Goal: Entertainment & Leisure: Consume media (video, audio)

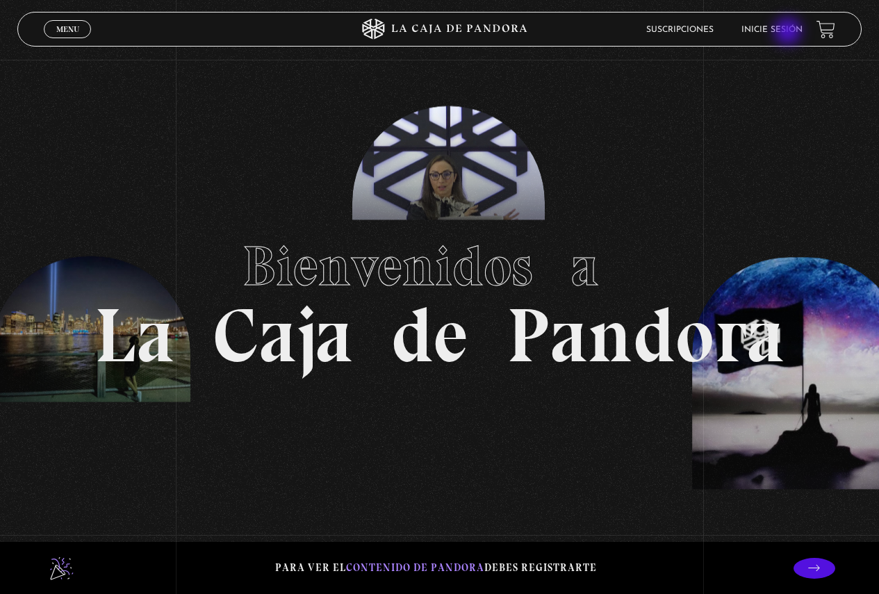
click at [790, 33] on link "Inicie sesión" at bounding box center [772, 30] width 61 height 8
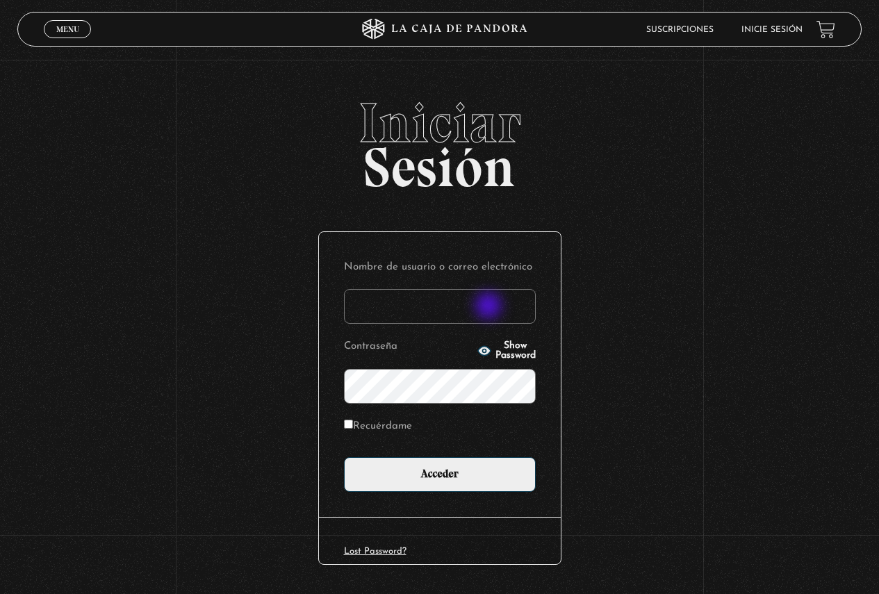
type input "g"
type input "Glennen31"
click at [507, 348] on span "Show Password" at bounding box center [516, 350] width 40 height 19
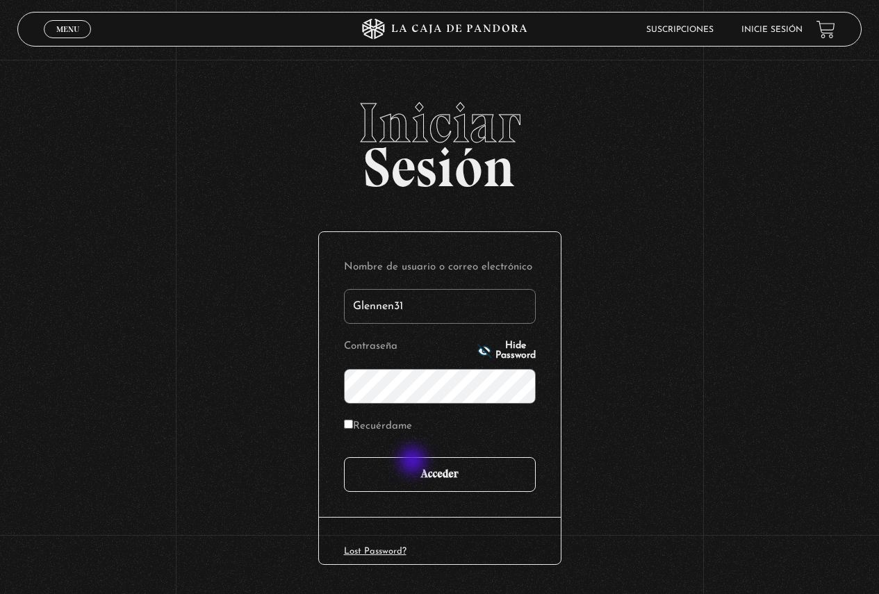
click at [414, 463] on input "Acceder" at bounding box center [440, 474] width 192 height 35
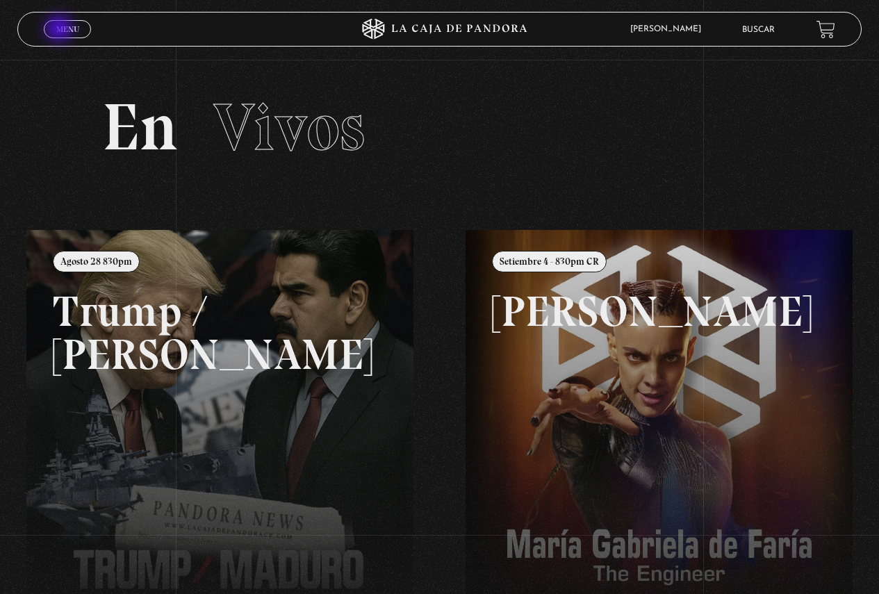
click at [60, 30] on span "Menu" at bounding box center [67, 29] width 23 height 8
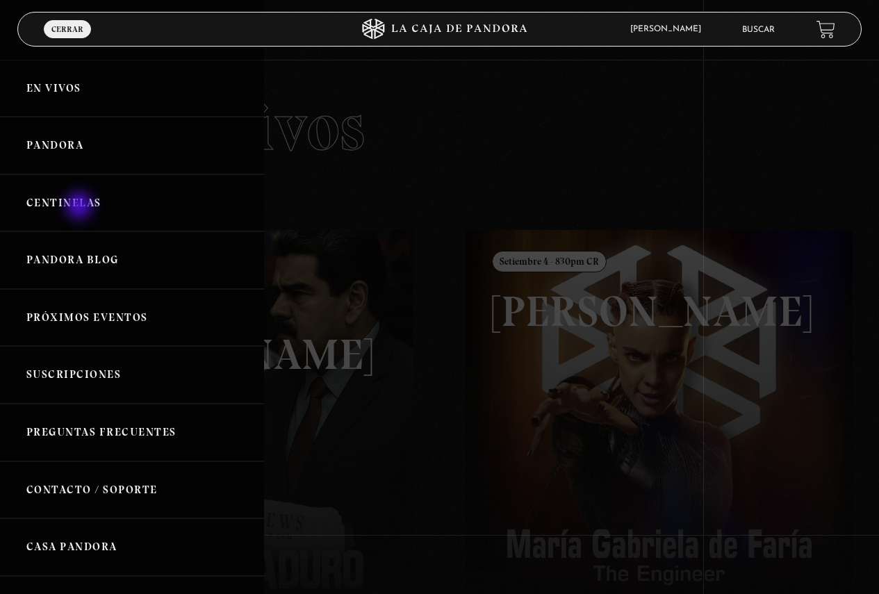
click at [81, 207] on link "Centinelas" at bounding box center [132, 203] width 264 height 58
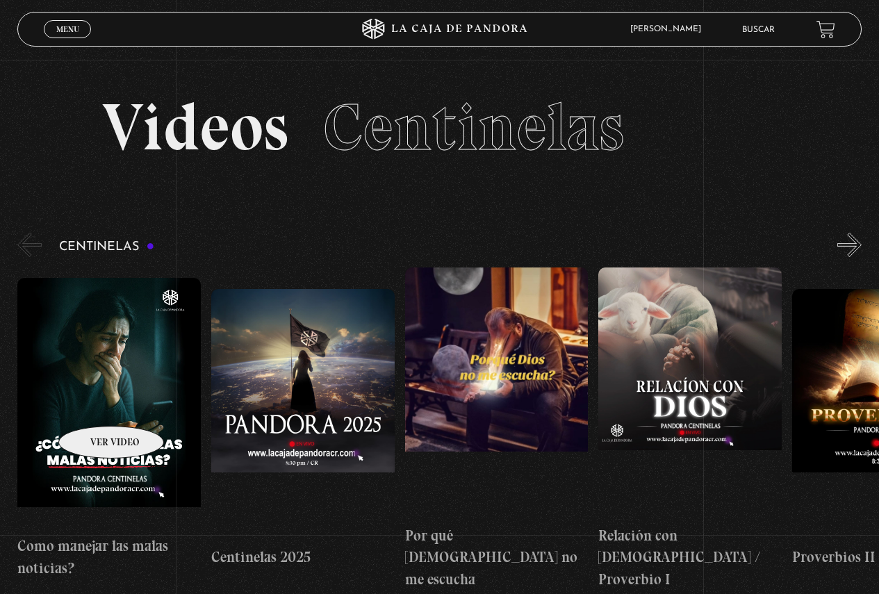
click at [93, 405] on figure at bounding box center [108, 403] width 183 height 250
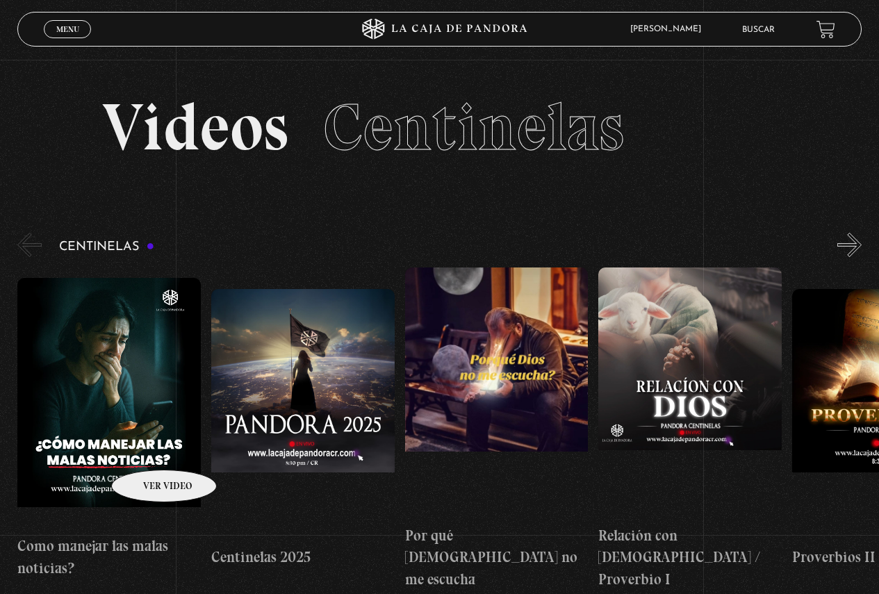
click at [145, 447] on figure at bounding box center [108, 403] width 183 height 250
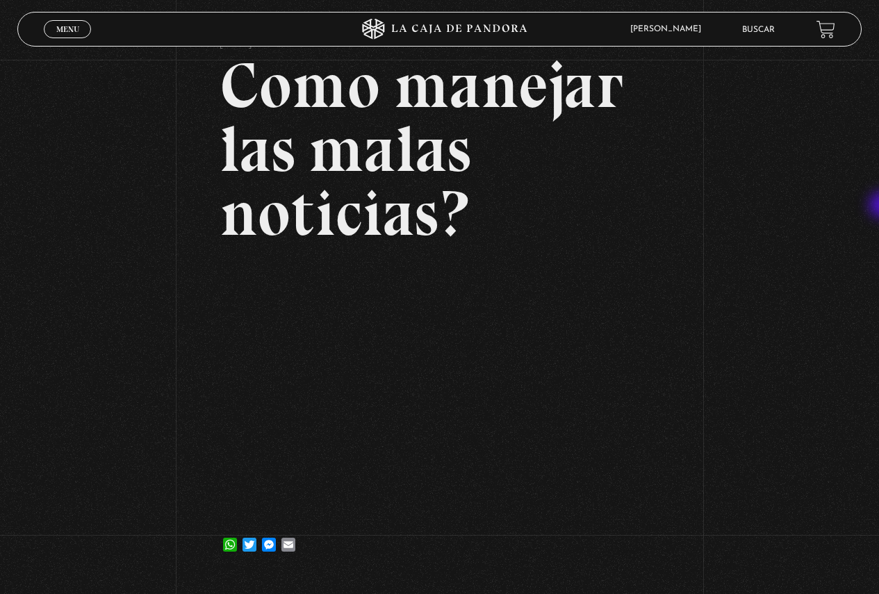
scroll to position [92, 0]
click at [64, 26] on span "Menu" at bounding box center [67, 29] width 23 height 8
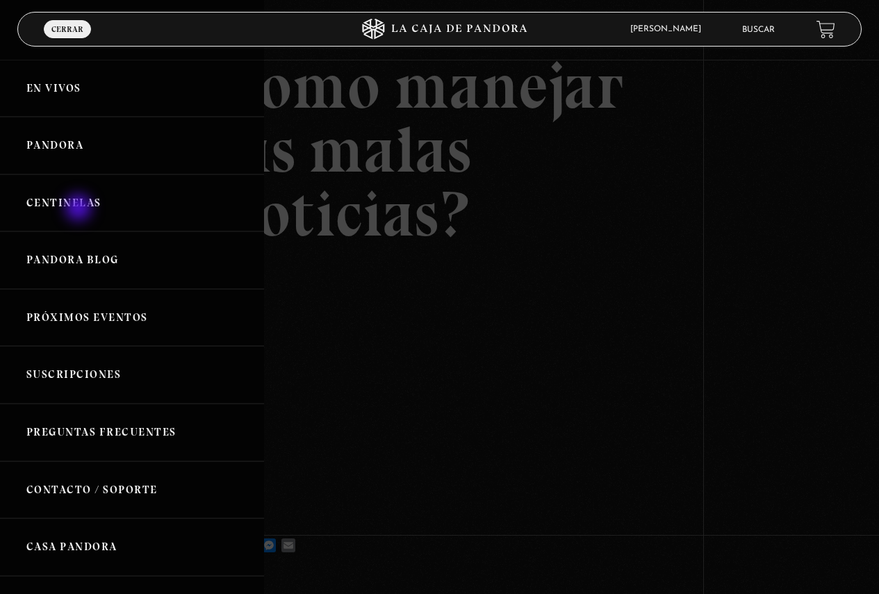
click at [80, 209] on link "Centinelas" at bounding box center [132, 203] width 264 height 58
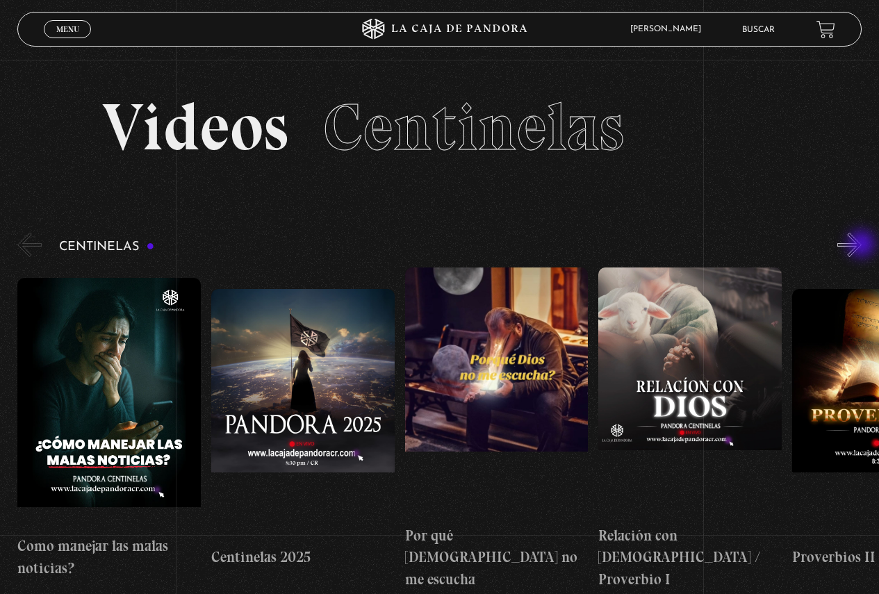
click at [862, 245] on button "»" at bounding box center [850, 245] width 24 height 24
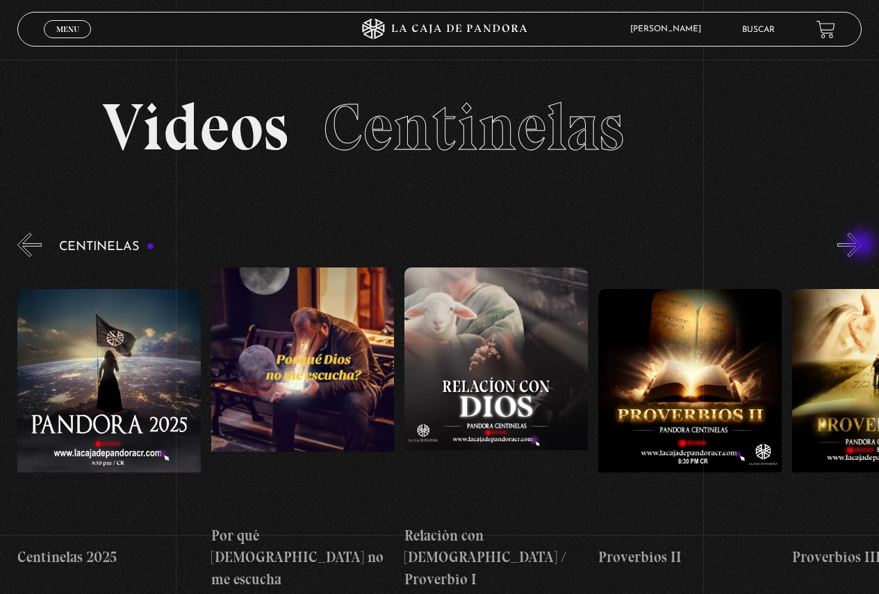
click at [862, 245] on button "»" at bounding box center [850, 245] width 24 height 24
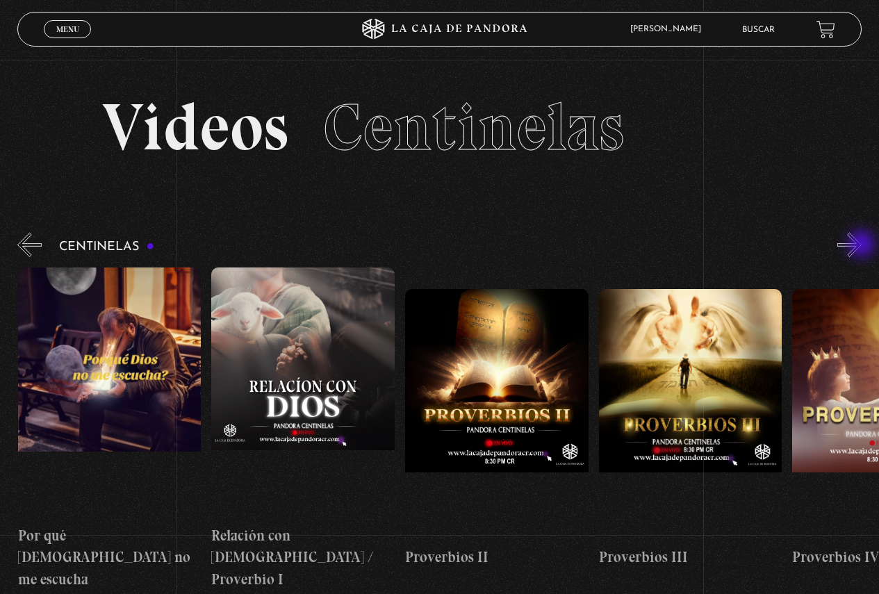
click at [862, 245] on button "»" at bounding box center [850, 245] width 24 height 24
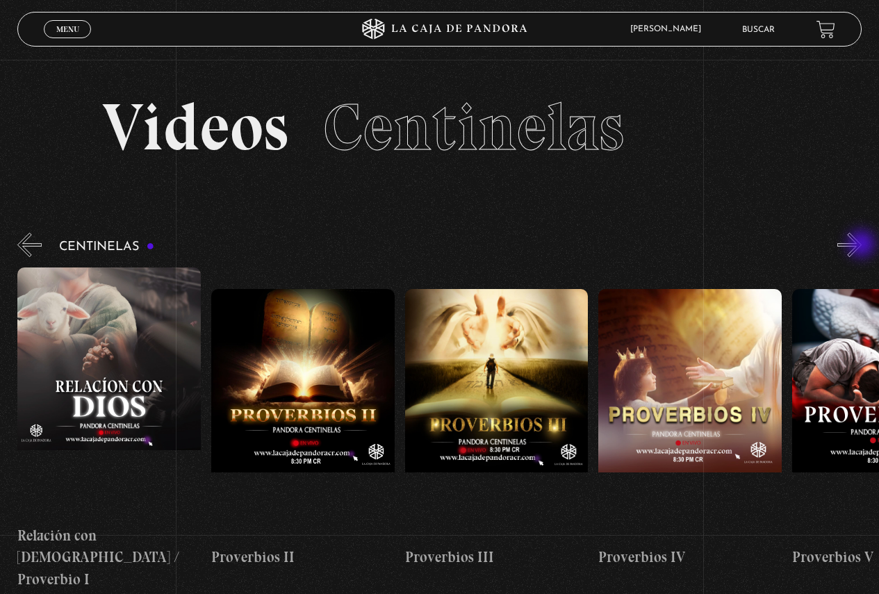
click at [862, 245] on button "»" at bounding box center [850, 245] width 24 height 24
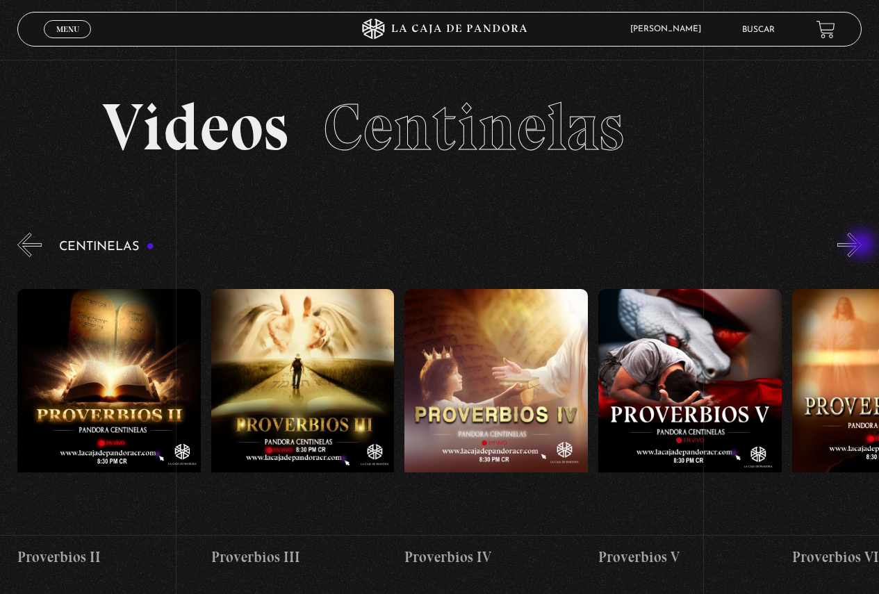
click at [862, 245] on button "»" at bounding box center [850, 245] width 24 height 24
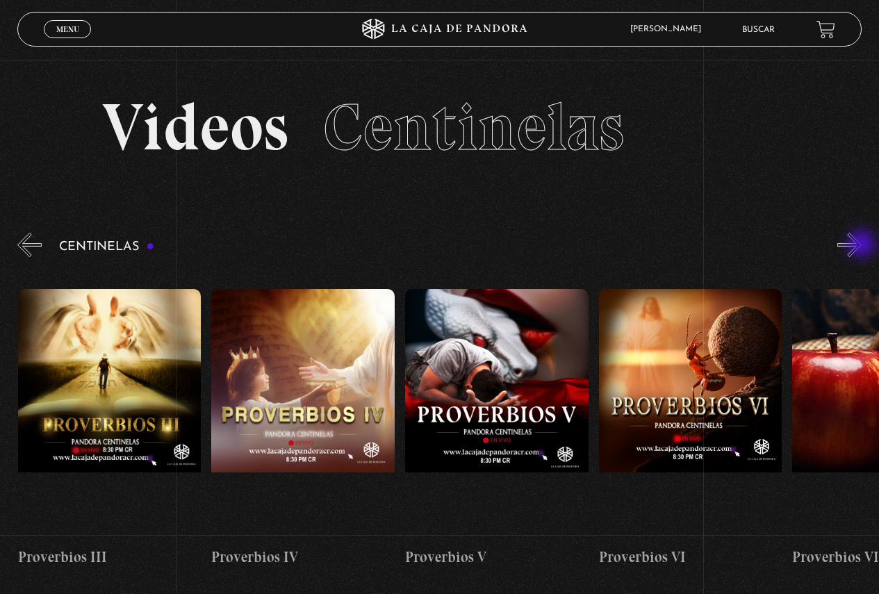
click at [862, 245] on button "»" at bounding box center [850, 245] width 24 height 24
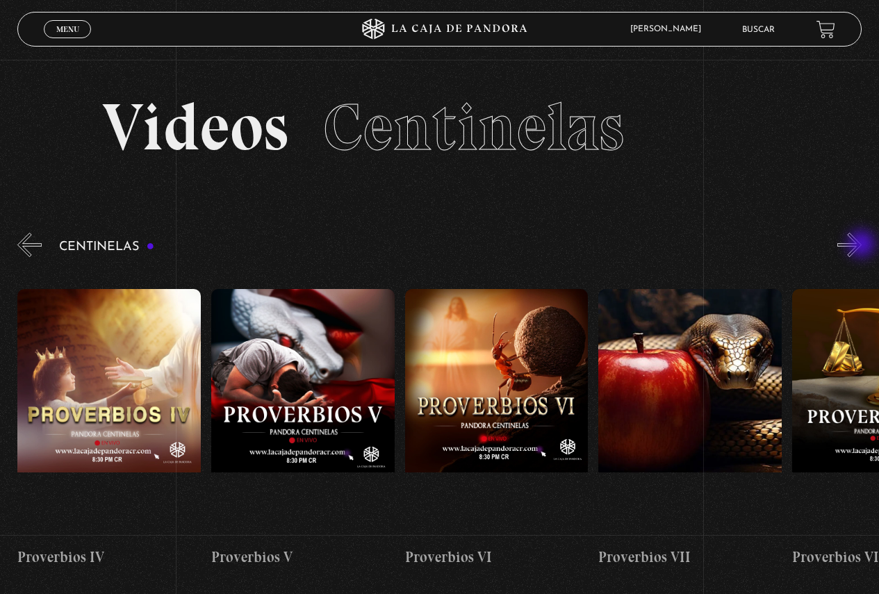
click at [862, 245] on button "»" at bounding box center [850, 245] width 24 height 24
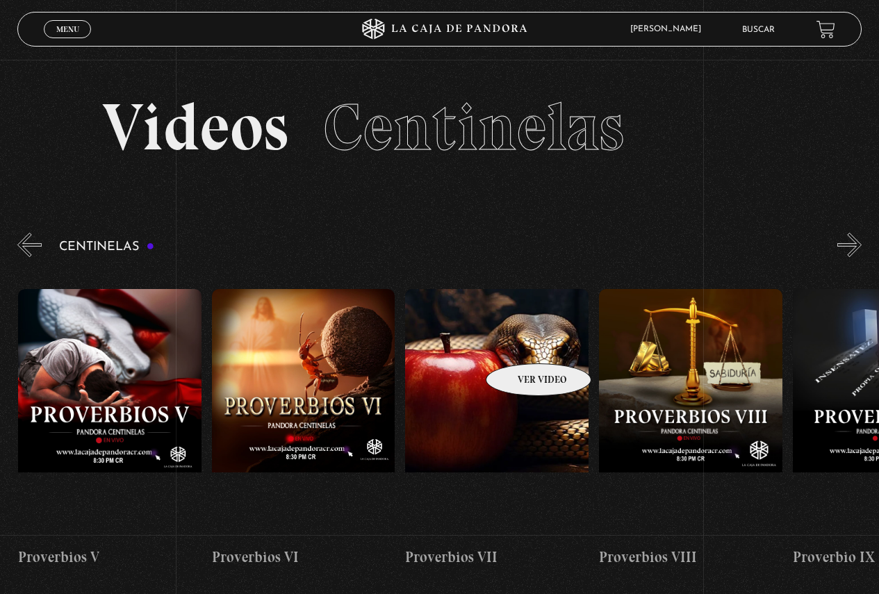
scroll to position [0, 1356]
click at [862, 248] on button "»" at bounding box center [850, 245] width 24 height 24
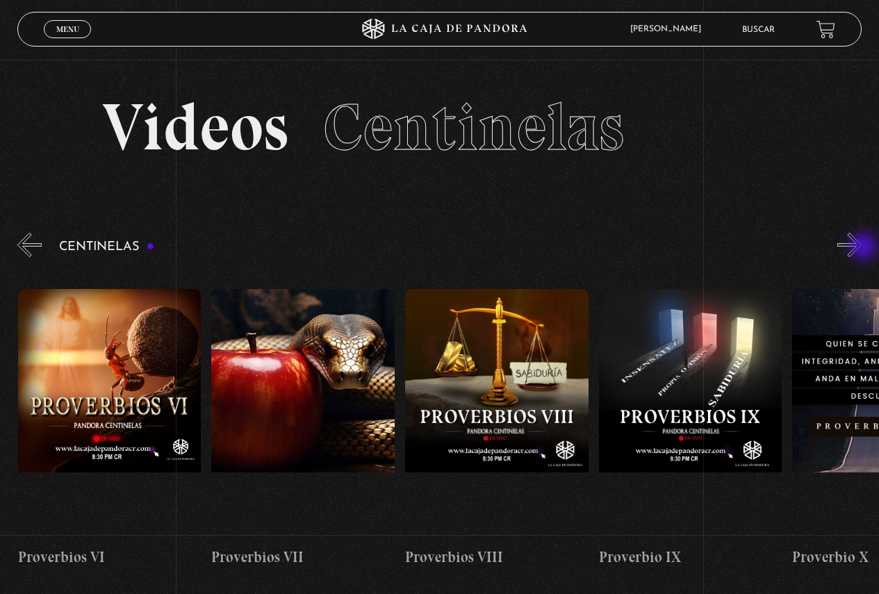
click at [862, 248] on button "»" at bounding box center [850, 245] width 24 height 24
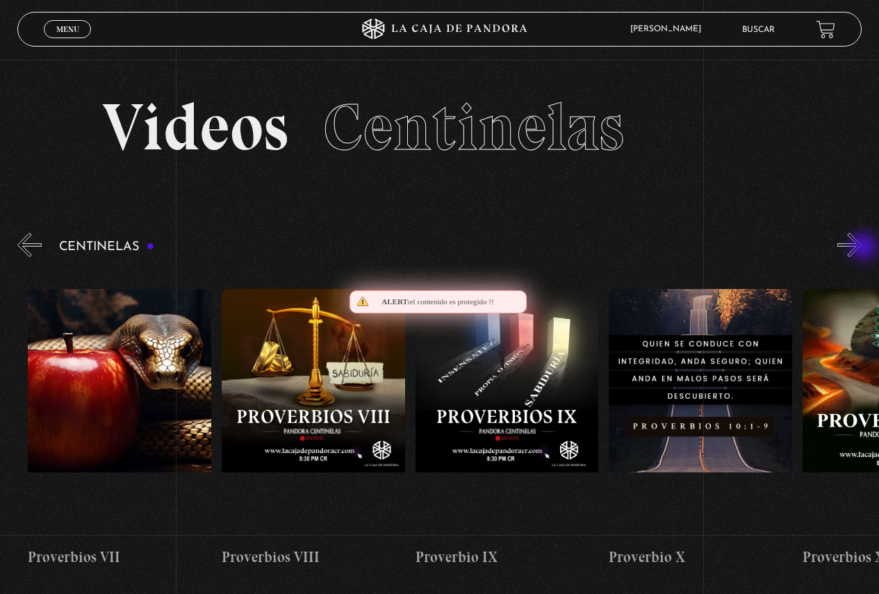
click at [862, 248] on button "»" at bounding box center [850, 245] width 24 height 24
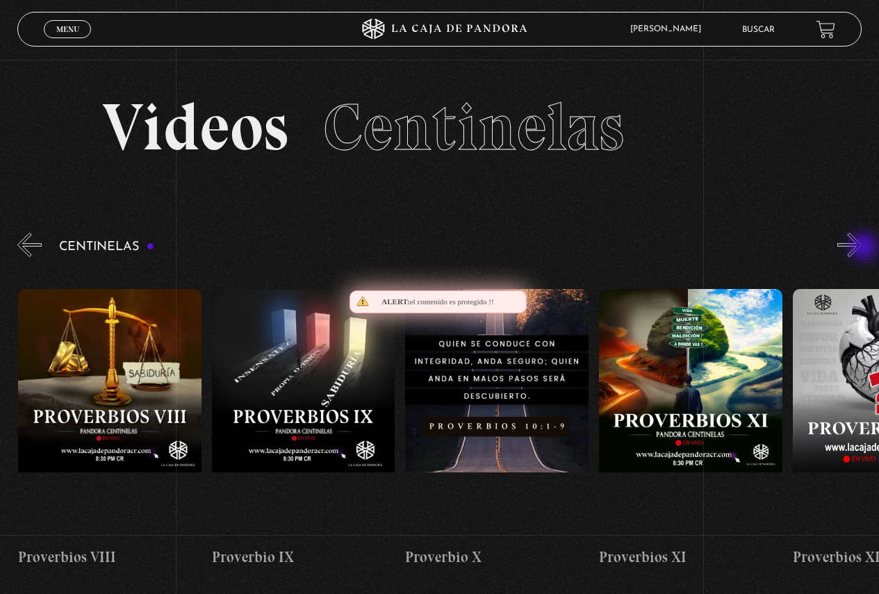
click at [862, 248] on button "»" at bounding box center [850, 245] width 24 height 24
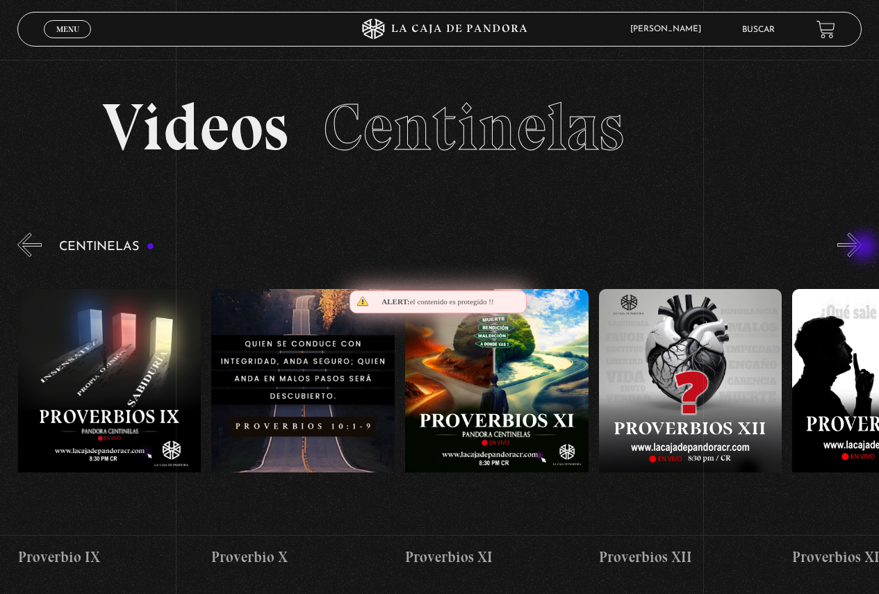
click at [862, 248] on button "»" at bounding box center [850, 245] width 24 height 24
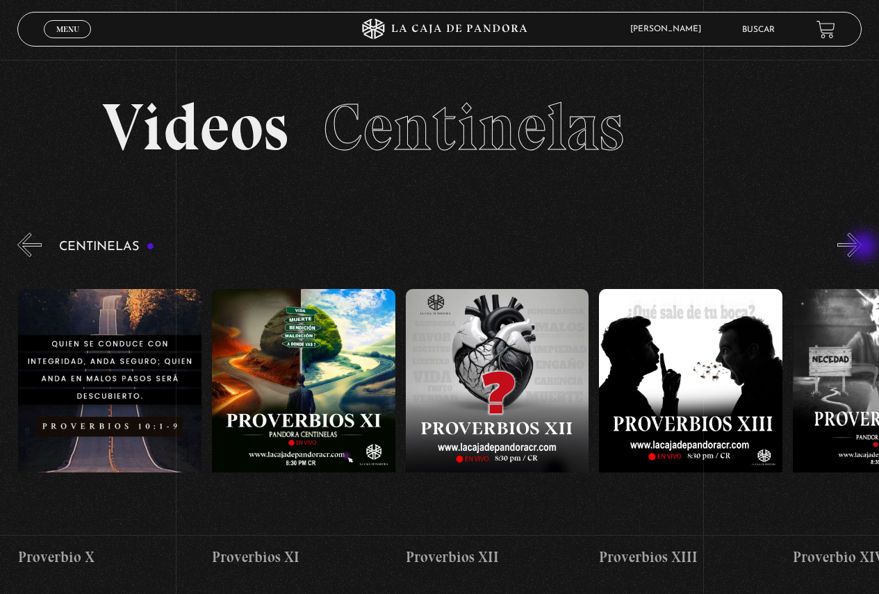
scroll to position [0, 2324]
click at [862, 247] on button "»" at bounding box center [850, 245] width 24 height 24
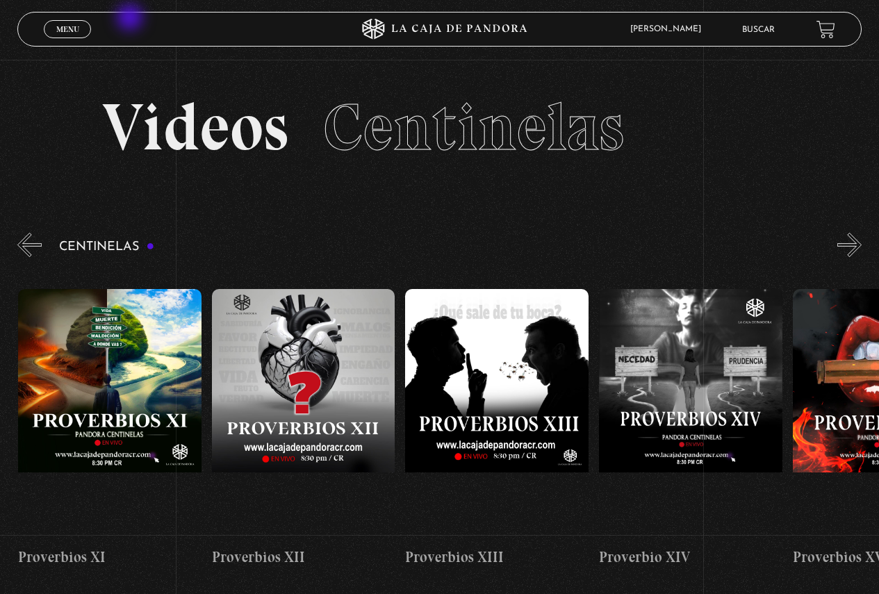
scroll to position [0, 2518]
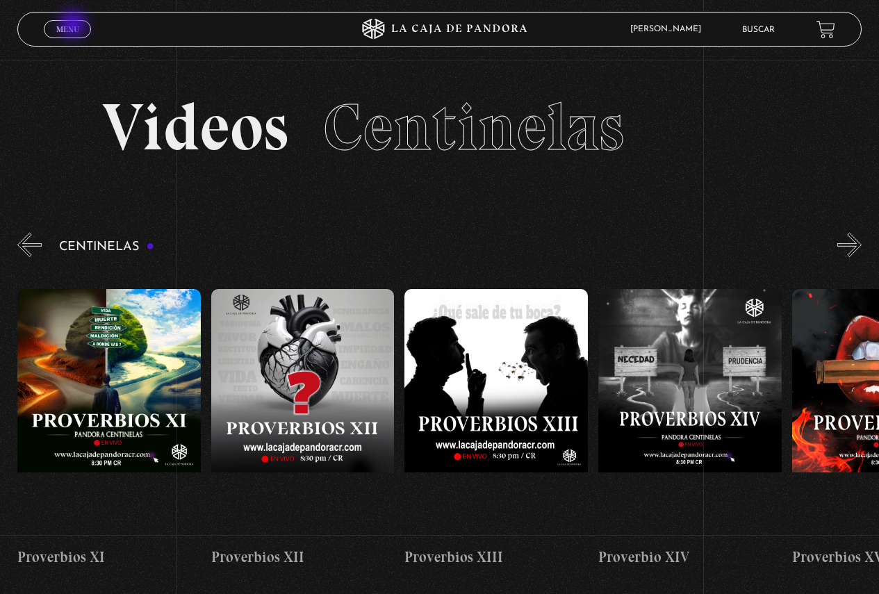
click at [70, 29] on span "Menu" at bounding box center [67, 29] width 23 height 8
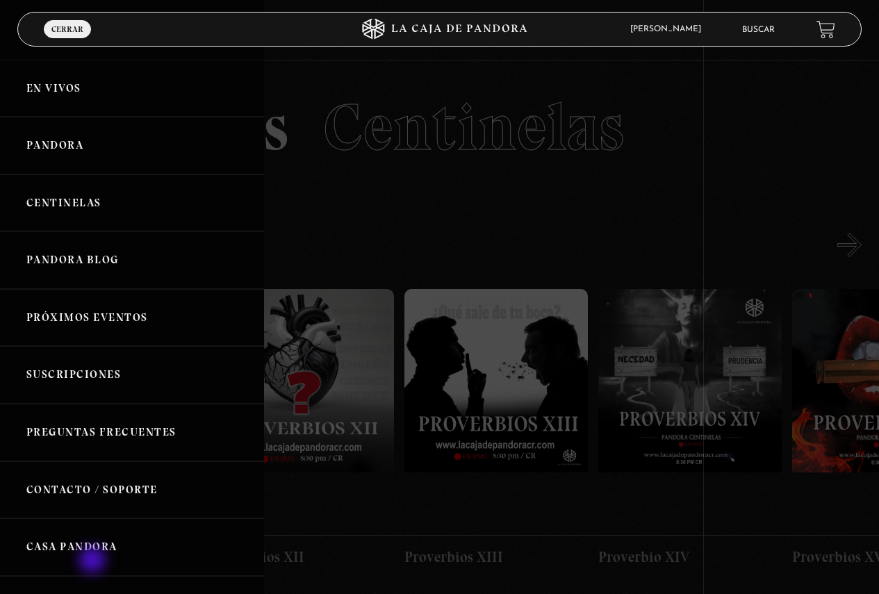
click at [93, 550] on link "Casa Pandora" at bounding box center [132, 548] width 264 height 58
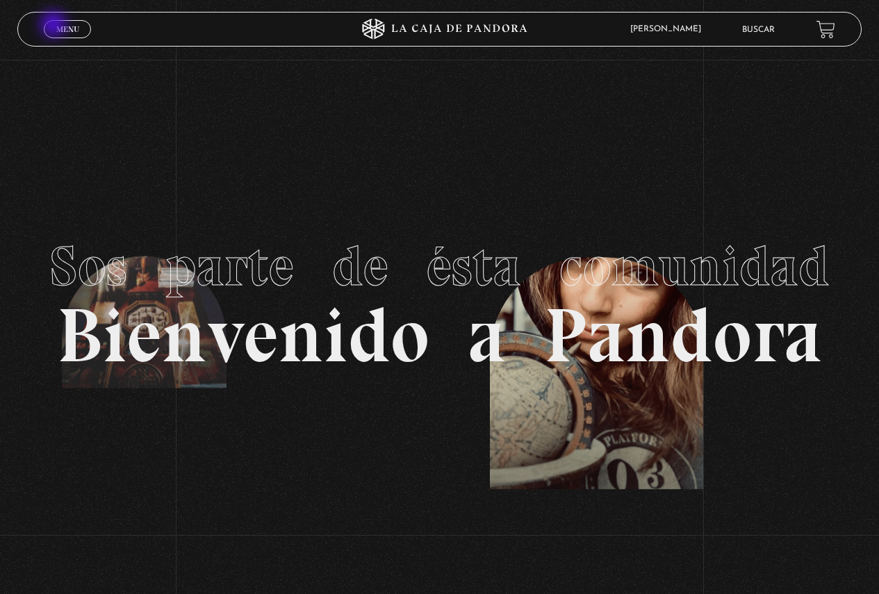
click at [56, 26] on span "Menu" at bounding box center [67, 29] width 23 height 8
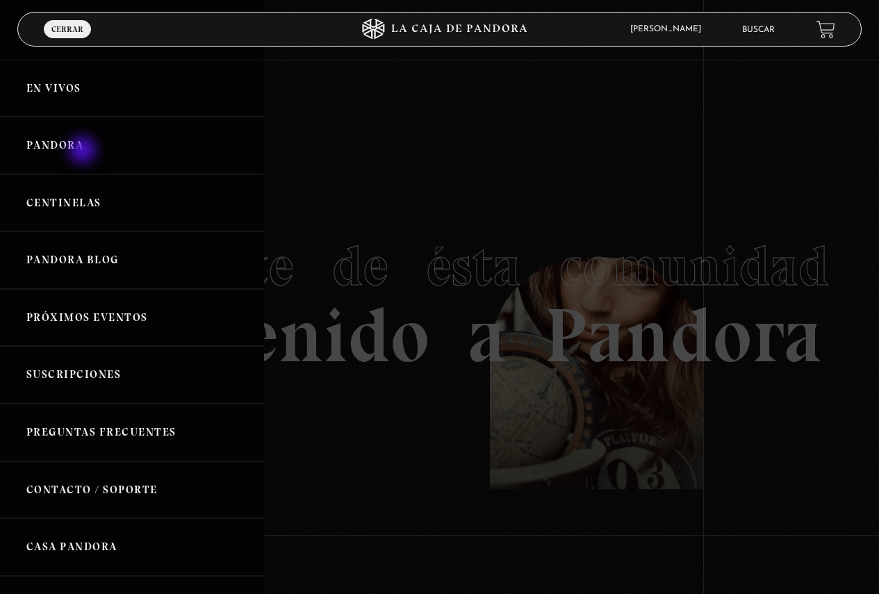
click at [83, 147] on link "Pandora" at bounding box center [132, 146] width 264 height 58
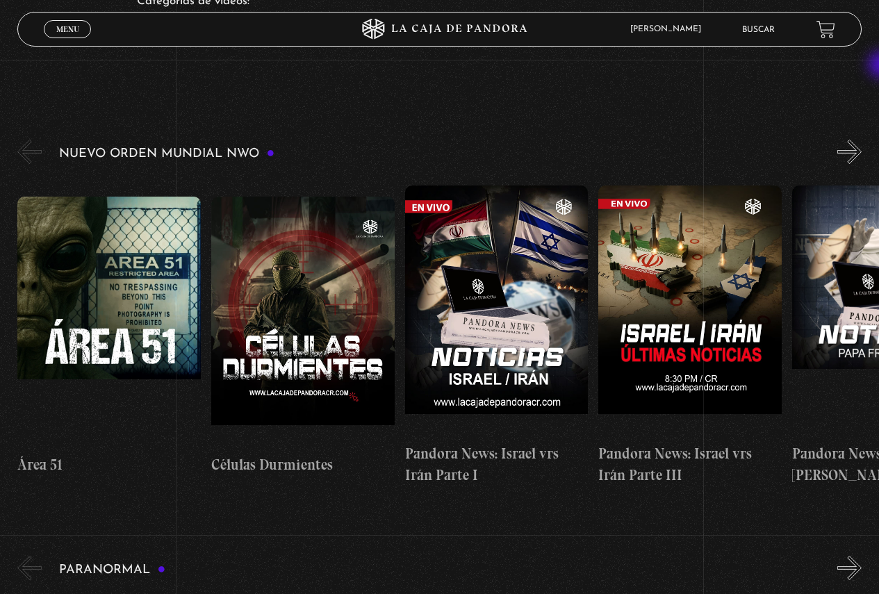
scroll to position [214, 0]
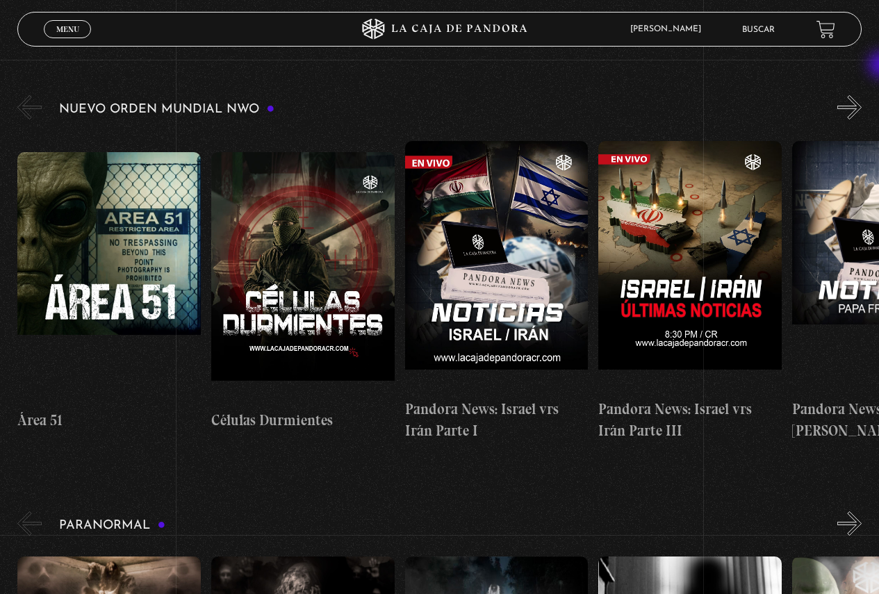
drag, startPoint x: 883, startPoint y: 54, endPoint x: 883, endPoint y: 74, distance: 20.2
click at [860, 111] on button "»" at bounding box center [850, 107] width 24 height 24
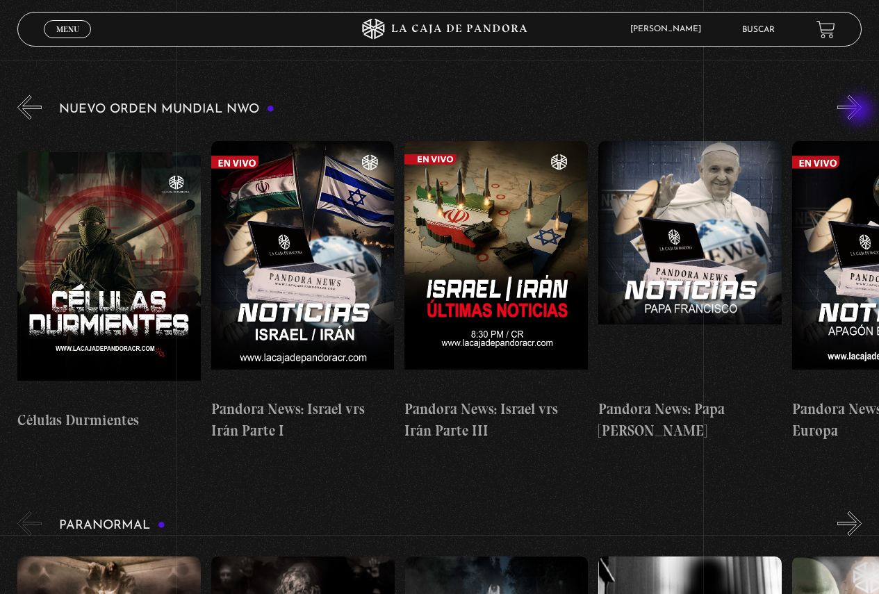
click at [860, 111] on button "»" at bounding box center [850, 107] width 24 height 24
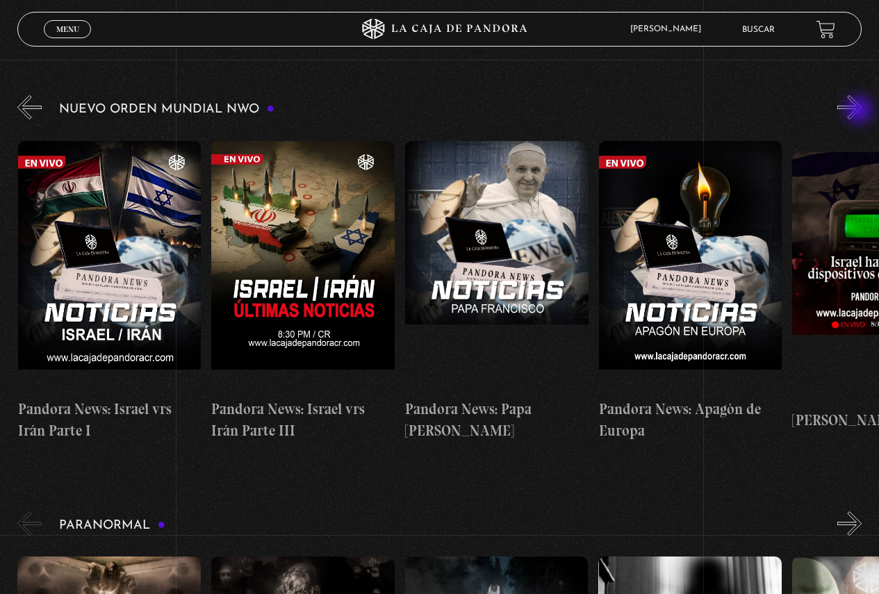
click at [860, 111] on button "»" at bounding box center [850, 107] width 24 height 24
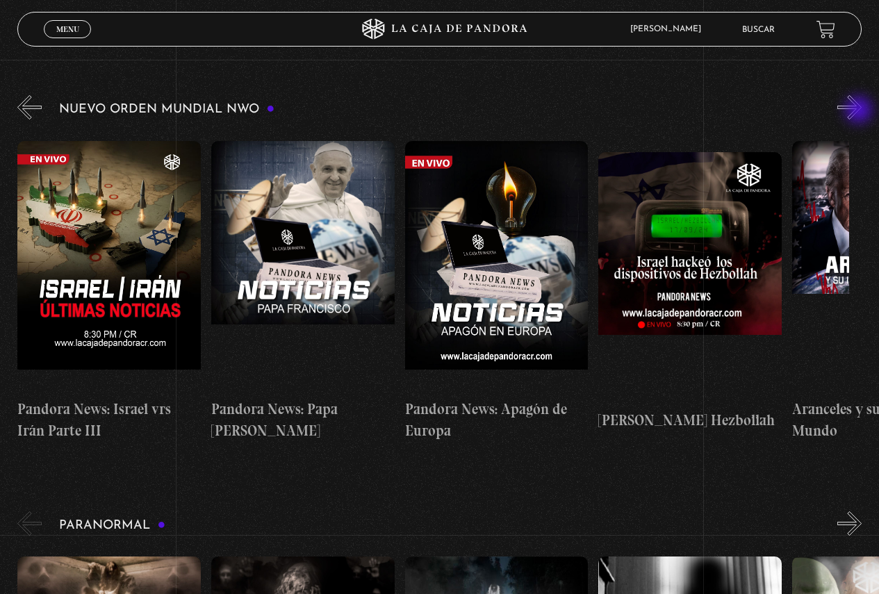
click at [860, 111] on button "»" at bounding box center [850, 107] width 24 height 24
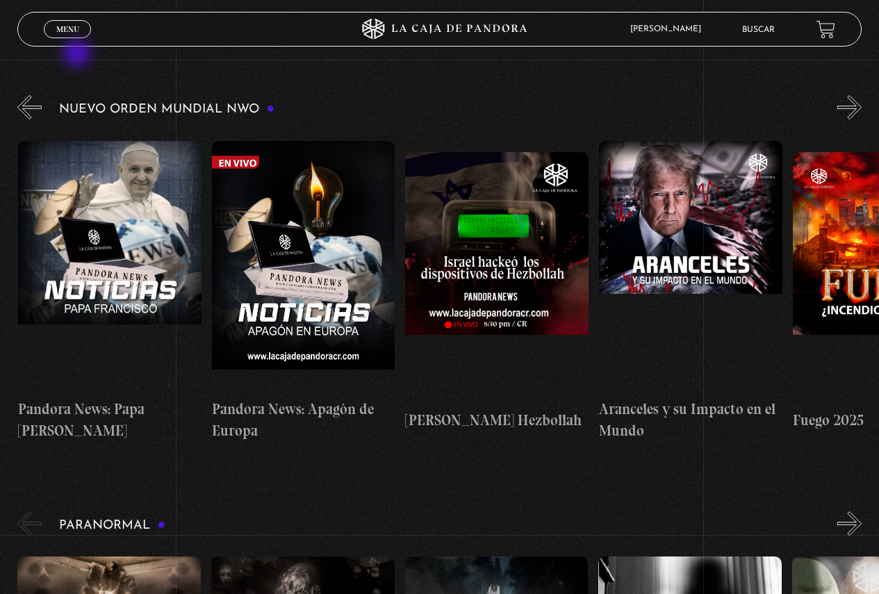
scroll to position [0, 775]
click at [76, 35] on link "Menu Cerrar" at bounding box center [67, 29] width 47 height 18
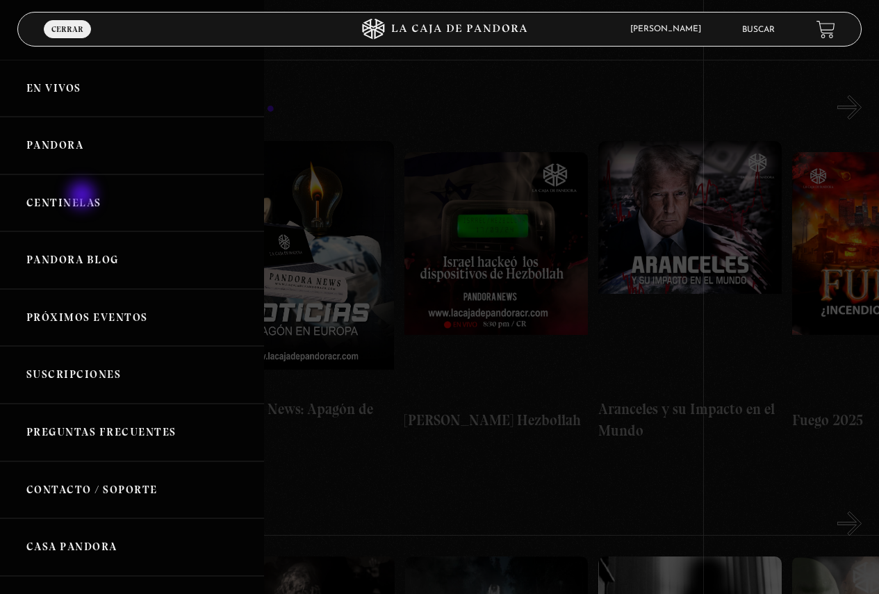
click at [83, 197] on link "Centinelas" at bounding box center [132, 203] width 264 height 58
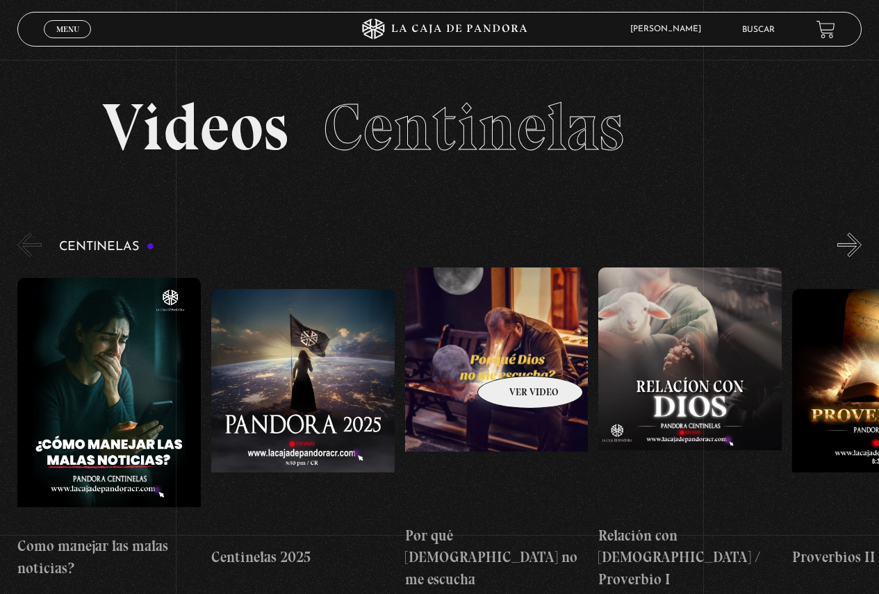
click at [512, 354] on figure at bounding box center [496, 393] width 183 height 250
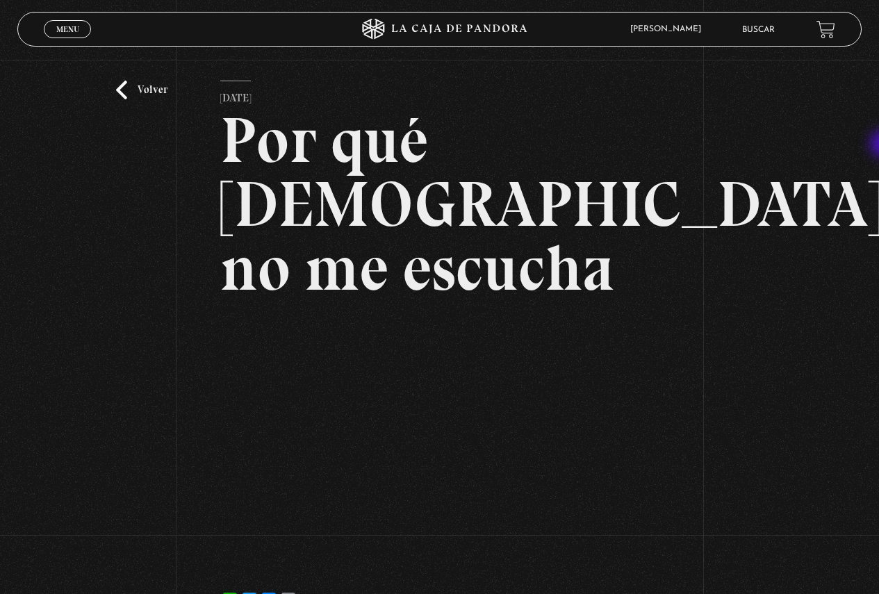
scroll to position [47, 0]
